Goal: Transaction & Acquisition: Purchase product/service

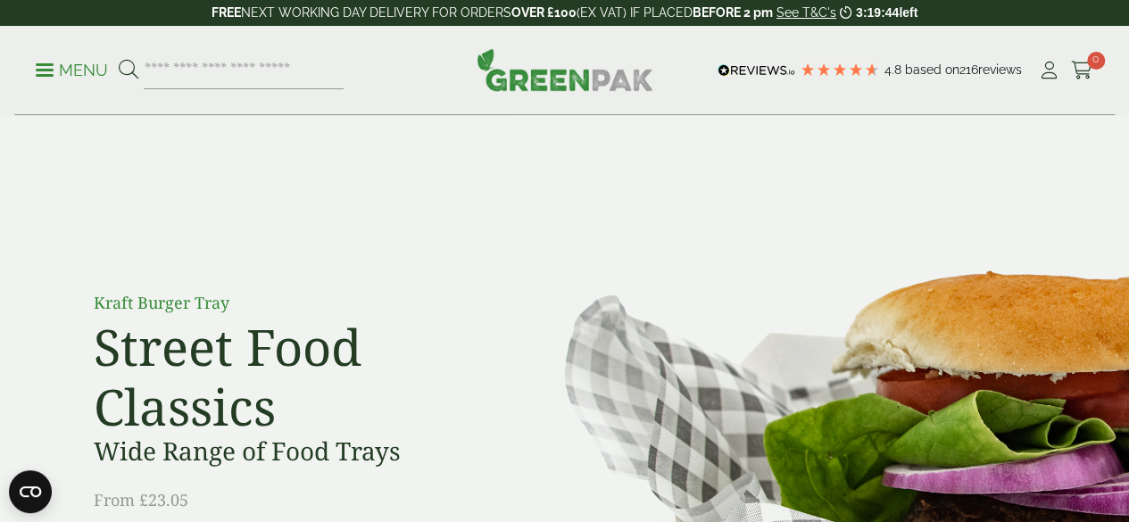
click at [819, 59] on div "4.8 Based on 216 reviews" at bounding box center [870, 70] width 308 height 23
click at [795, 64] on img at bounding box center [756, 70] width 78 height 12
click at [905, 72] on span "Based on" at bounding box center [932, 69] width 54 height 14
click at [815, 62] on icon at bounding box center [807, 70] width 16 height 16
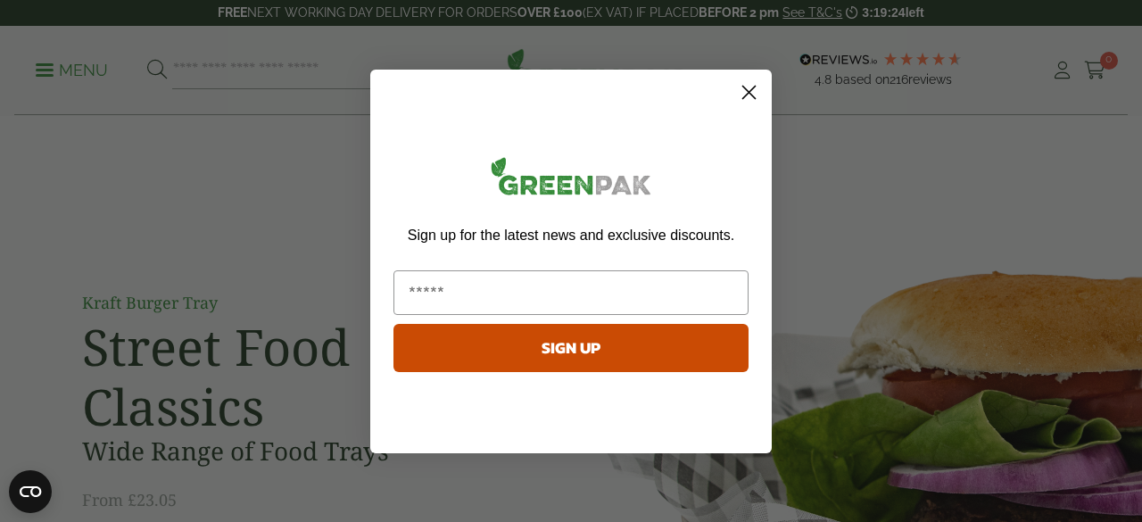
drag, startPoint x: 749, startPoint y: 89, endPoint x: 659, endPoint y: 56, distance: 96.0
click at [749, 89] on circle "Close dialog" at bounding box center [748, 91] width 29 height 29
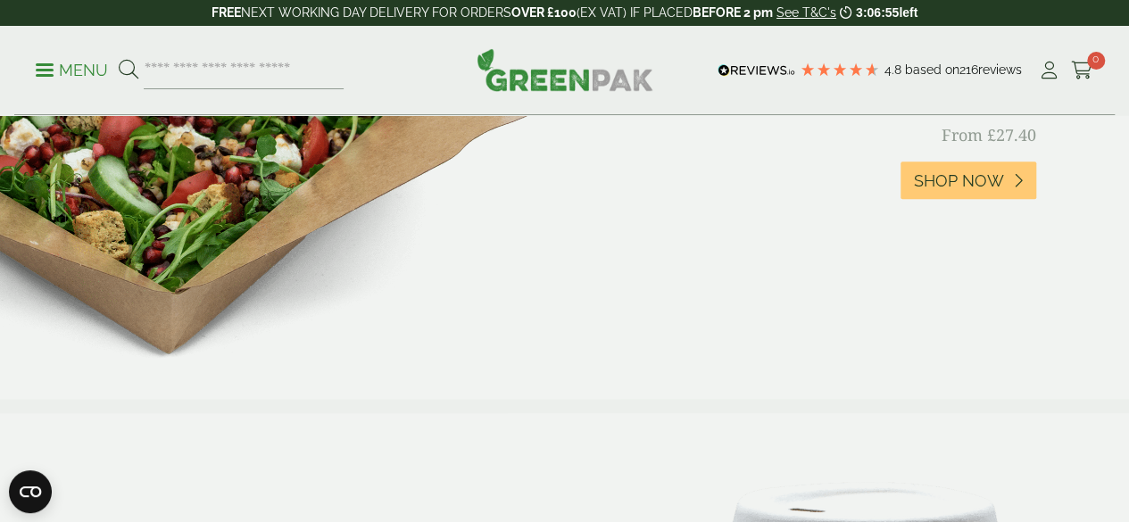
scroll to position [686, 0]
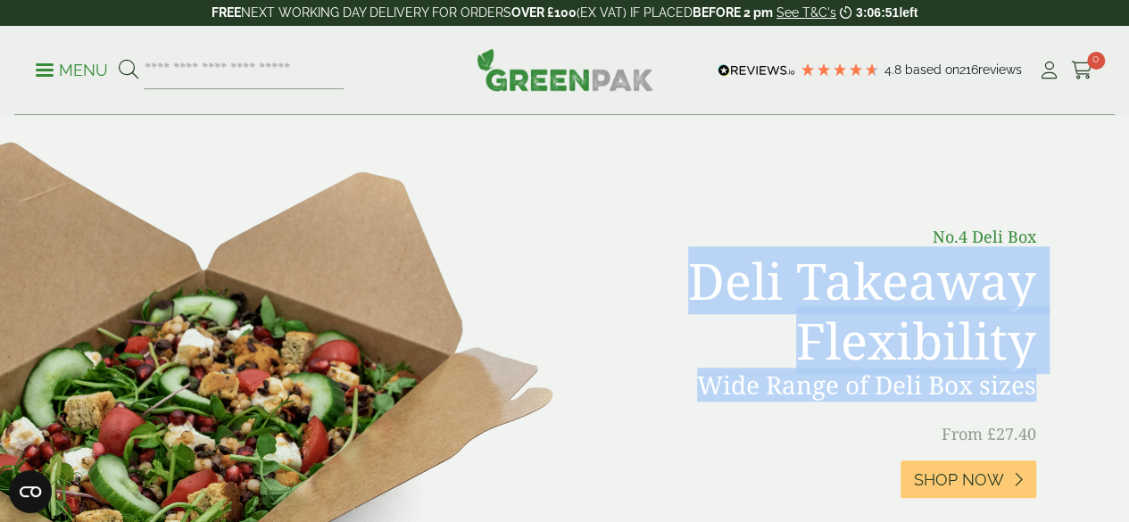
drag, startPoint x: 1062, startPoint y: 385, endPoint x: 723, endPoint y: 285, distance: 353.5
click at [723, 285] on div "No.4 Deli Box Deli Takeaway Flexibility Wide Range of Deli Box sizes From £27.4…" at bounding box center [564, 395] width 981 height 377
copy div "Deli Takeaway Flexibility Wide Range of Deli Box sizes"
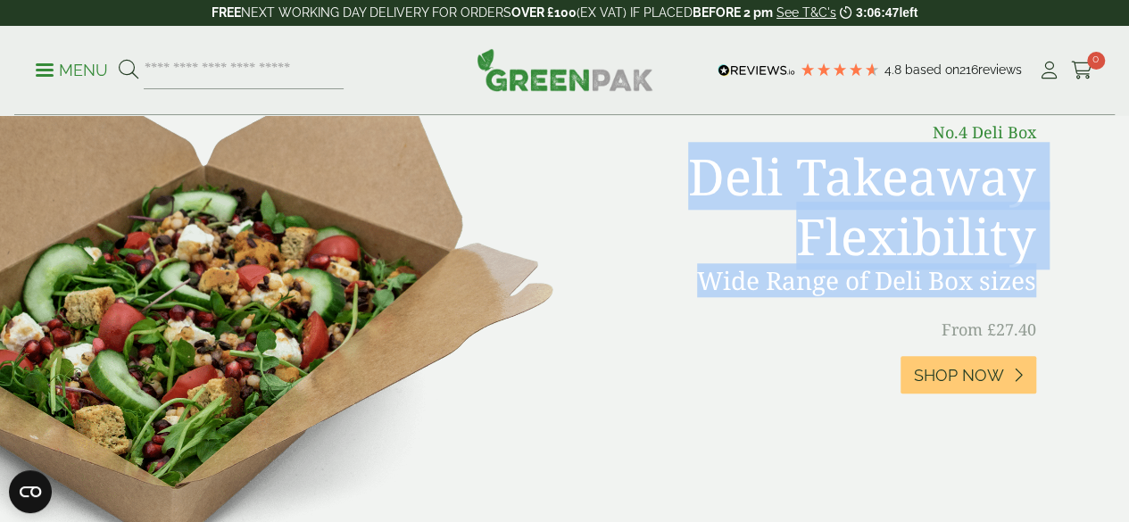
scroll to position [724, 0]
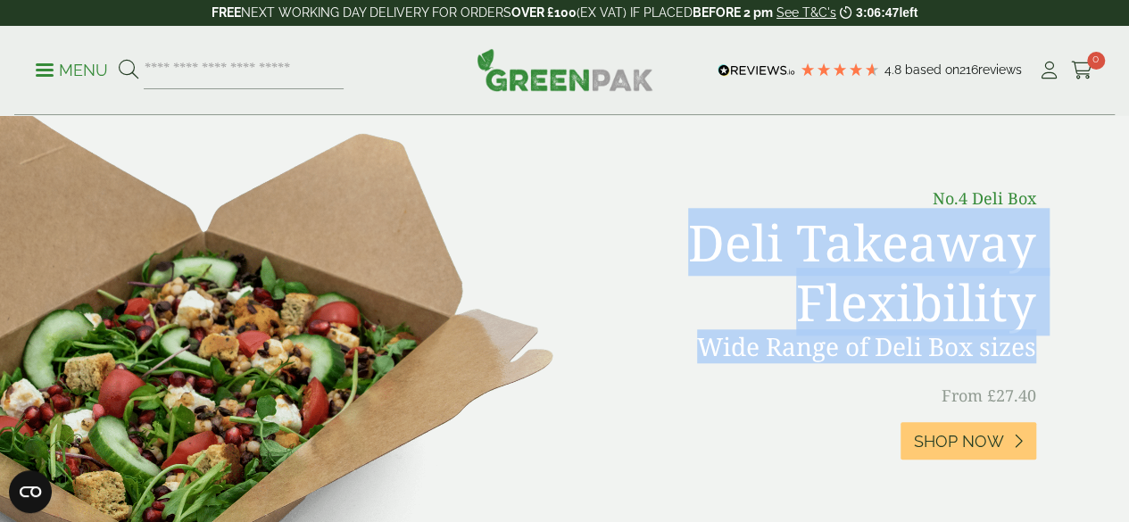
copy div "Deli Takeaway Flexibility Wide Range of Deli Box sizes"
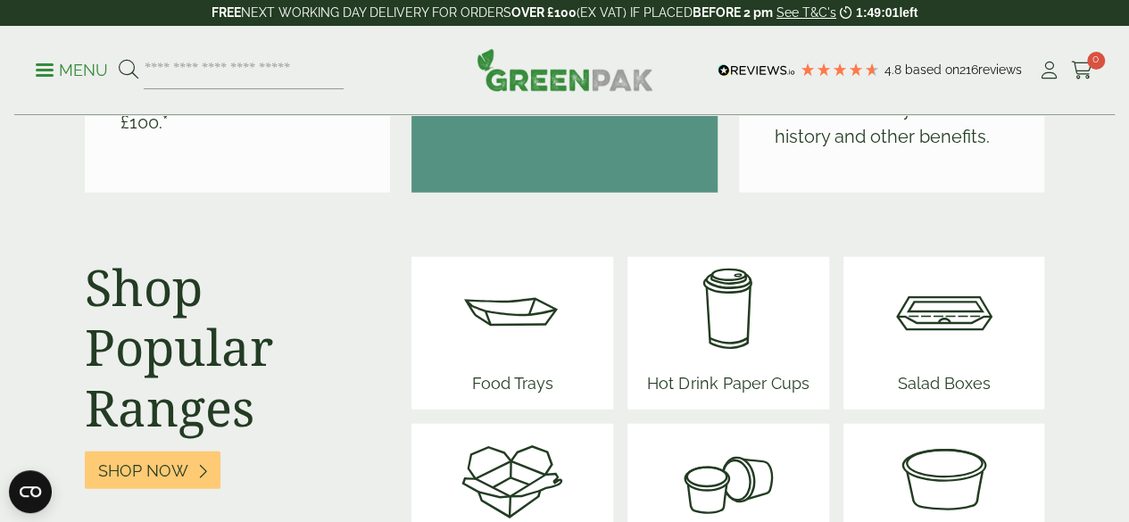
scroll to position [2247, 0]
